Goal: Task Accomplishment & Management: Manage account settings

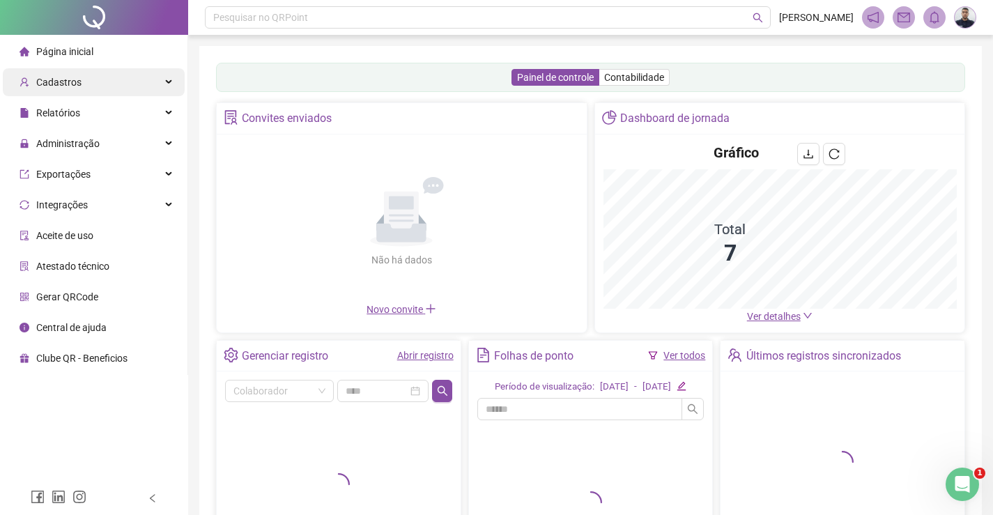
click at [53, 85] on span "Cadastros" at bounding box center [58, 82] width 45 height 11
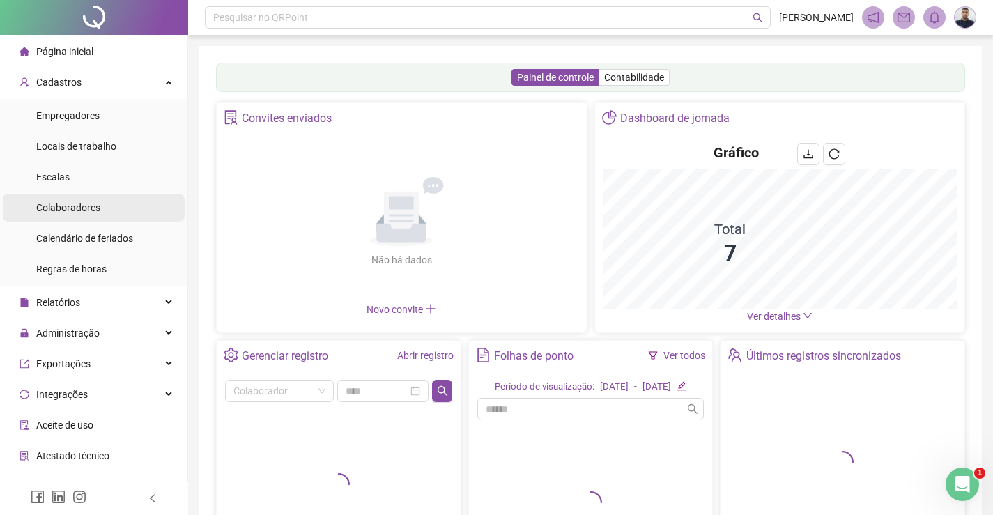
click at [75, 202] on span "Colaboradores" at bounding box center [68, 207] width 64 height 11
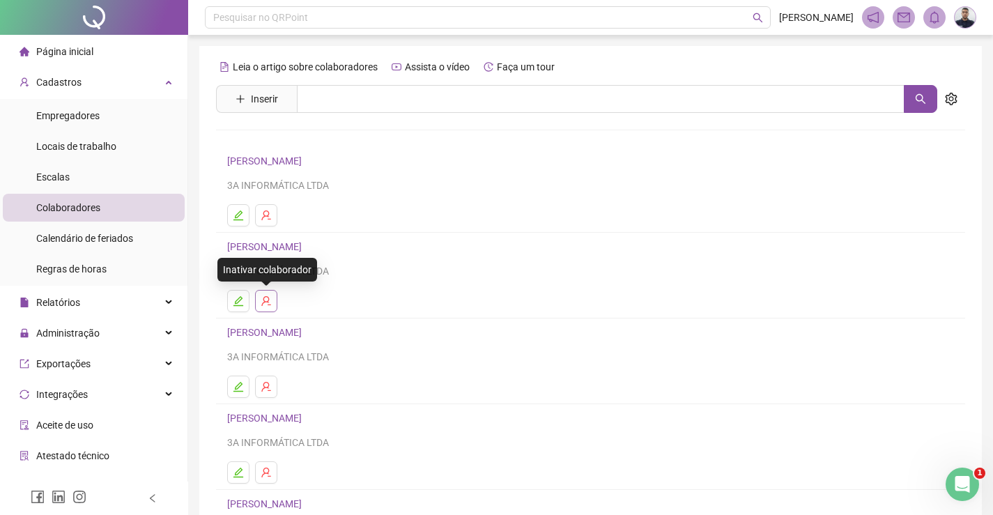
click at [271, 298] on icon "user-delete" at bounding box center [266, 300] width 11 height 11
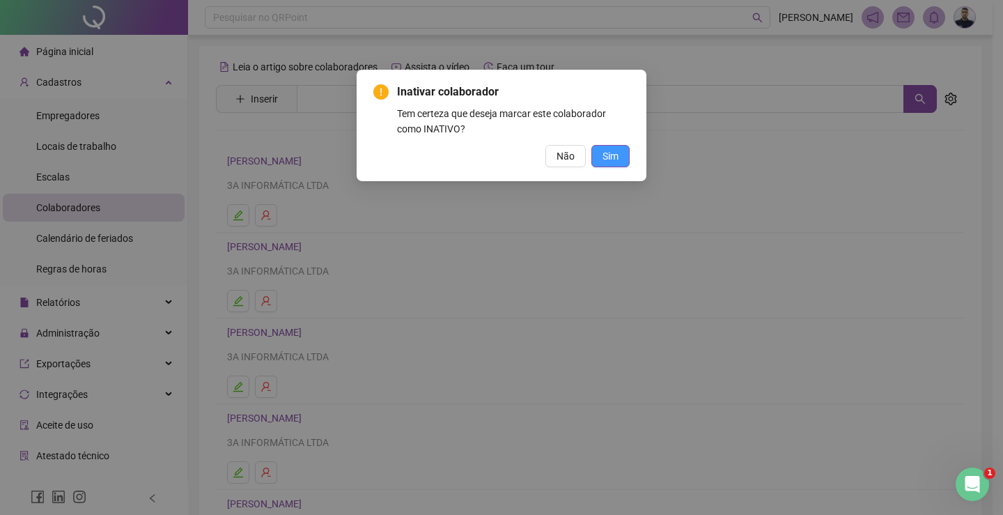
click at [621, 159] on button "Sim" at bounding box center [611, 156] width 38 height 22
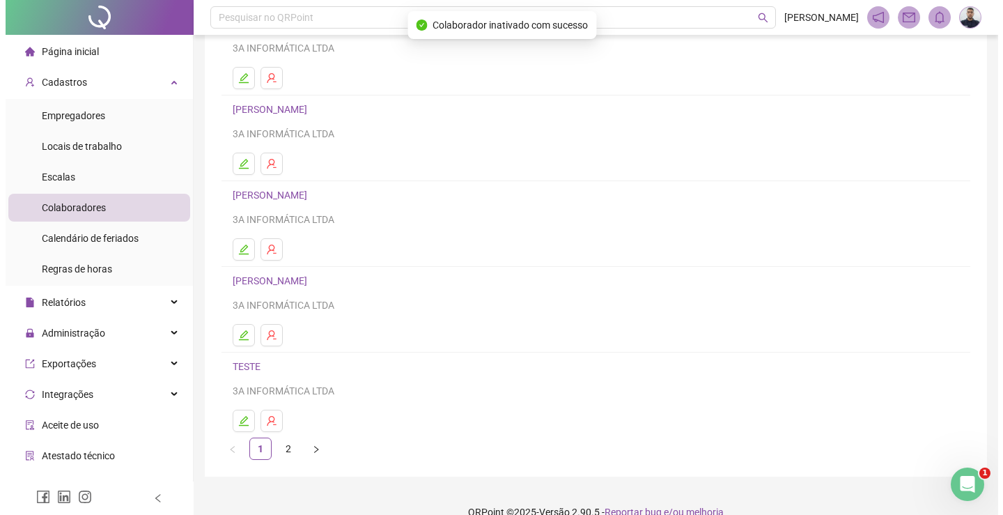
scroll to position [159, 0]
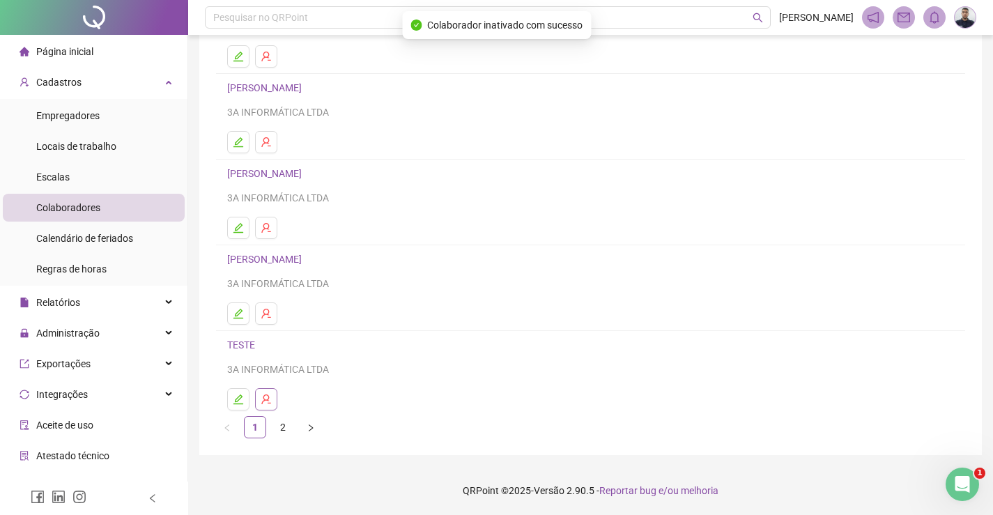
click at [271, 393] on button "button" at bounding box center [266, 399] width 22 height 22
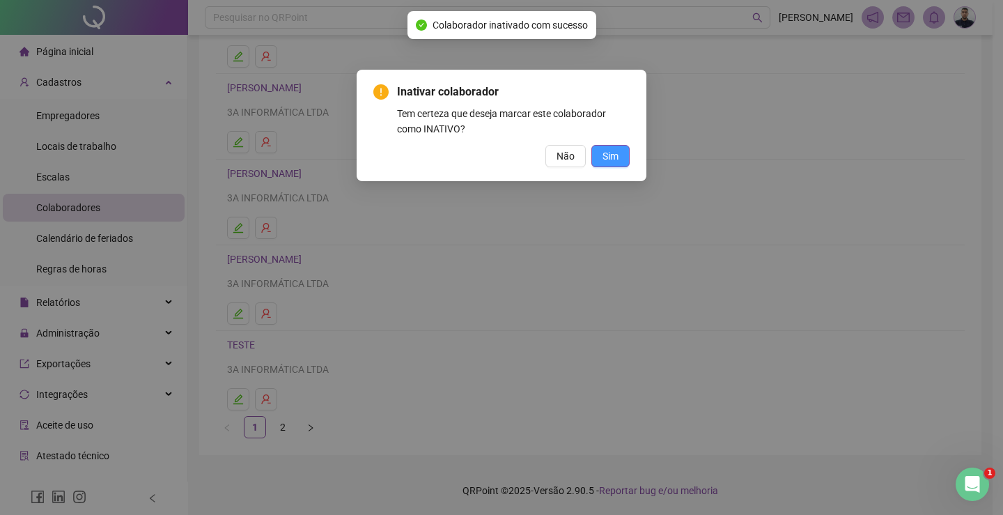
click at [615, 154] on span "Sim" at bounding box center [611, 155] width 16 height 15
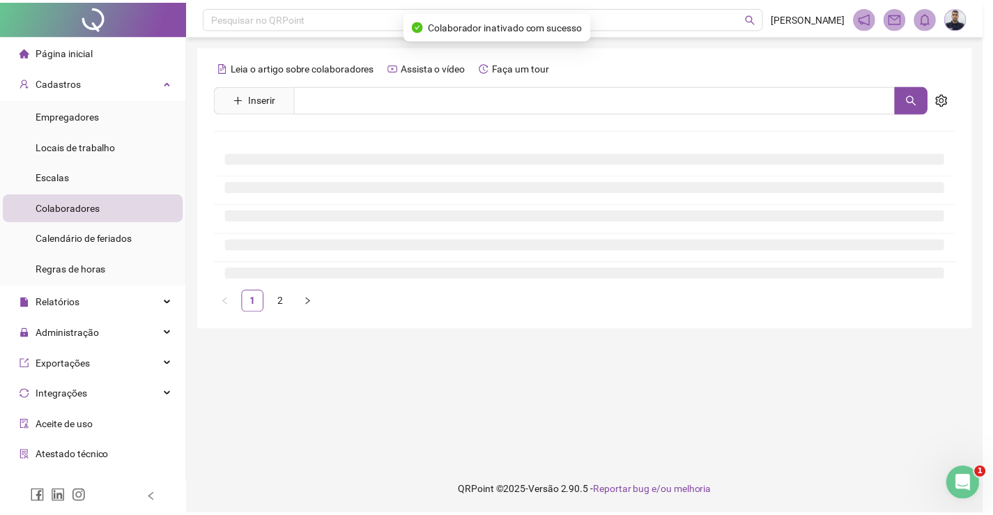
scroll to position [0, 0]
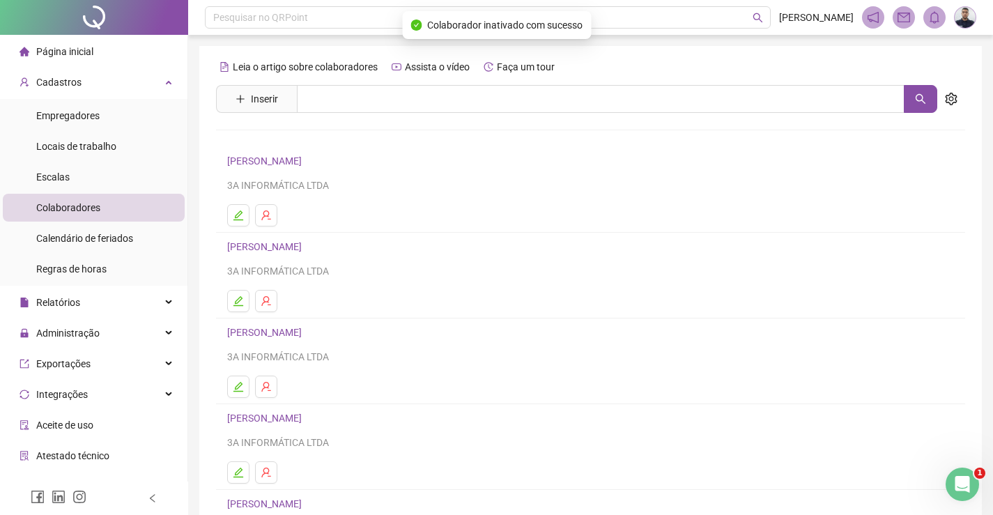
click at [73, 63] on div "Página inicial" at bounding box center [57, 52] width 74 height 28
